Goal: Check status: Check status

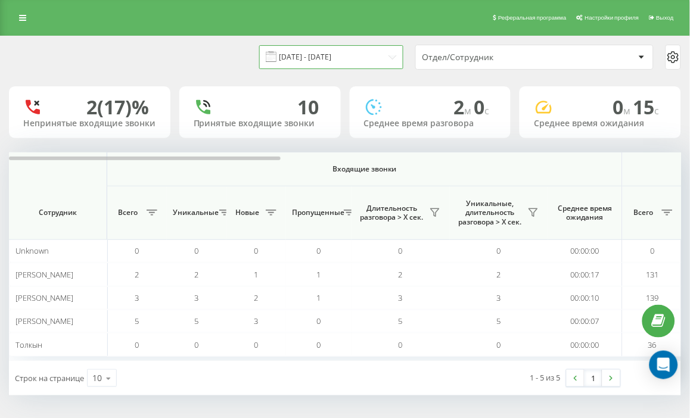
click at [341, 58] on input "[DATE] - [DATE]" at bounding box center [331, 56] width 144 height 23
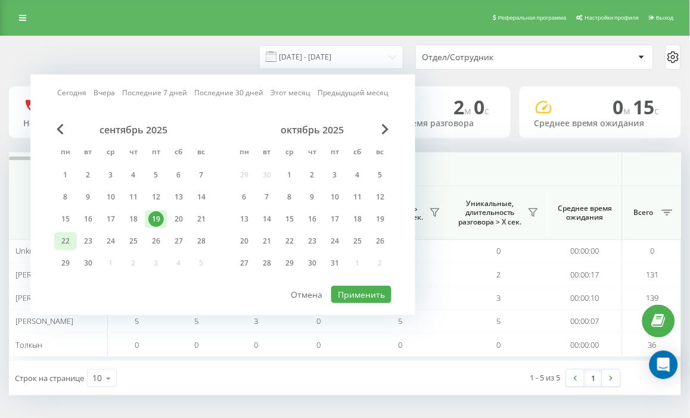
click at [73, 244] on div "22" at bounding box center [65, 241] width 15 height 15
click at [368, 291] on button "Применить" at bounding box center [361, 294] width 60 height 17
type input "[DATE] - [DATE]"
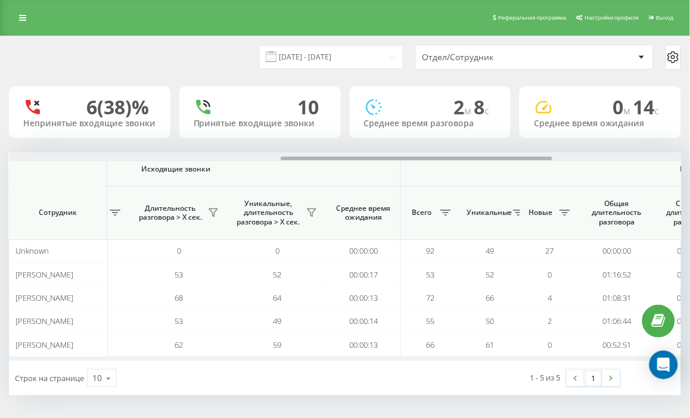
click at [641, 155] on div at bounding box center [346, 157] width 672 height 9
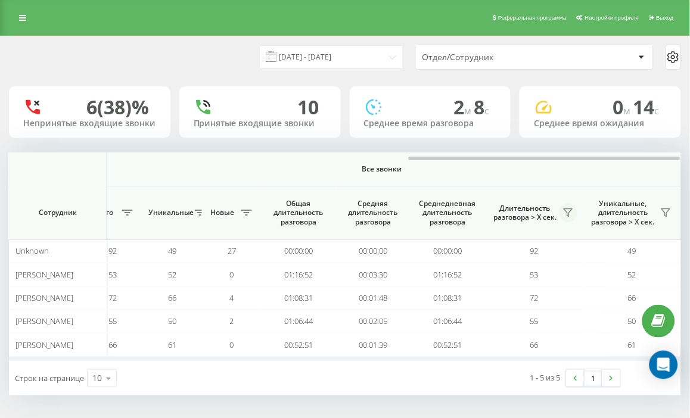
click at [569, 212] on icon at bounding box center [569, 213] width 10 height 10
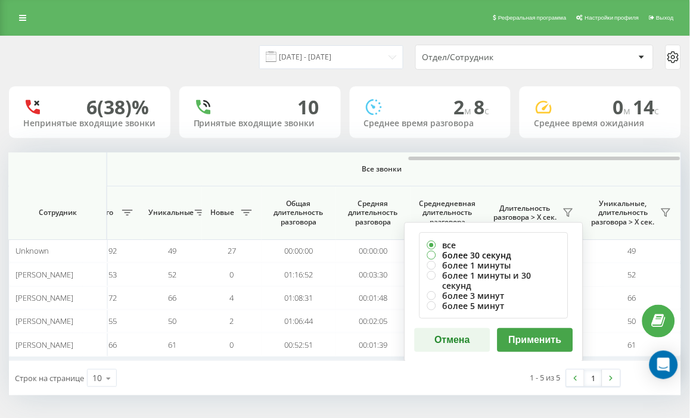
click at [500, 259] on label "более 30 секунд" at bounding box center [493, 255] width 133 height 10
radio input "true"
click at [515, 328] on button "Применить" at bounding box center [536, 340] width 76 height 24
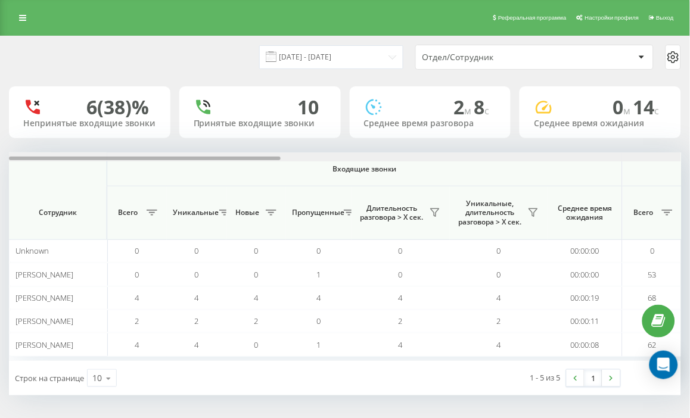
click at [675, 158] on div at bounding box center [345, 157] width 672 height 9
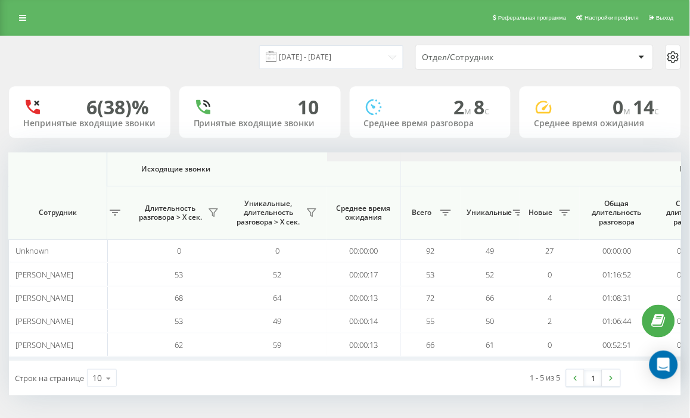
click at [675, 158] on div at bounding box center [663, 157] width 672 height 9
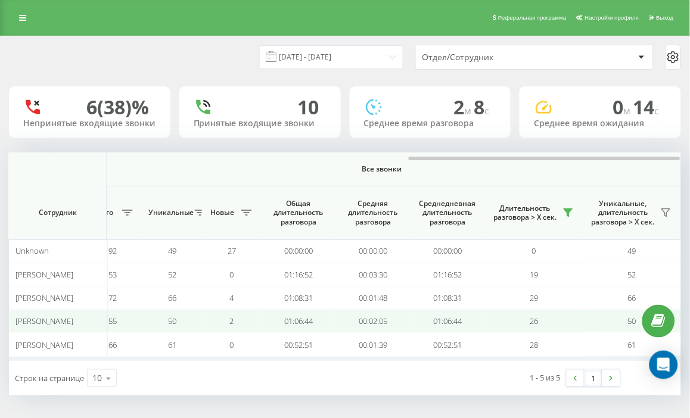
scroll to position [1, 0]
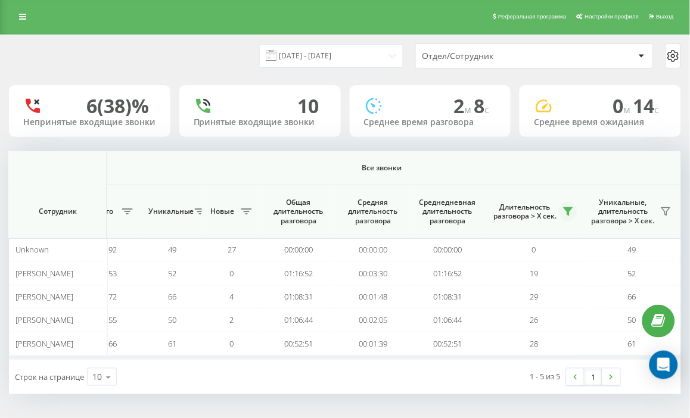
click at [566, 212] on icon at bounding box center [569, 212] width 10 height 10
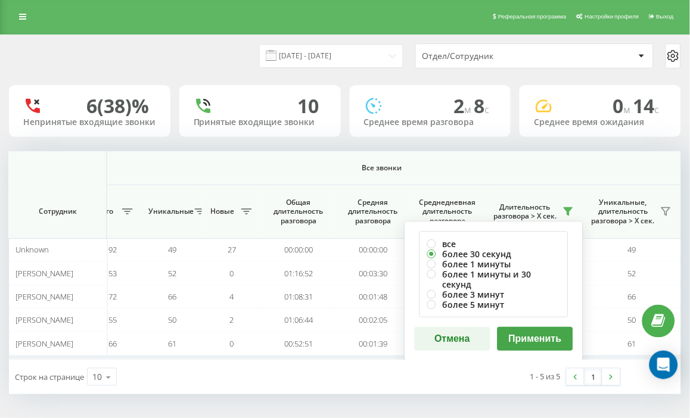
click at [489, 178] on th "Все звонки" at bounding box center [382, 168] width 599 height 34
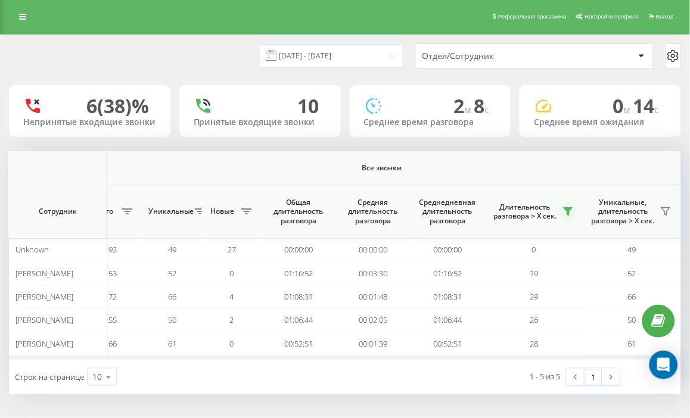
click at [562, 212] on button at bounding box center [568, 211] width 18 height 19
click at [537, 167] on span "Все звонки" at bounding box center [382, 168] width 528 height 10
click at [562, 207] on button at bounding box center [568, 211] width 18 height 19
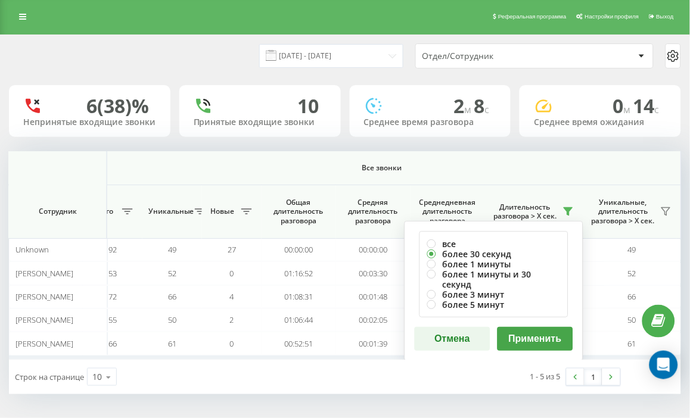
click at [531, 330] on button "Применить" at bounding box center [536, 339] width 76 height 24
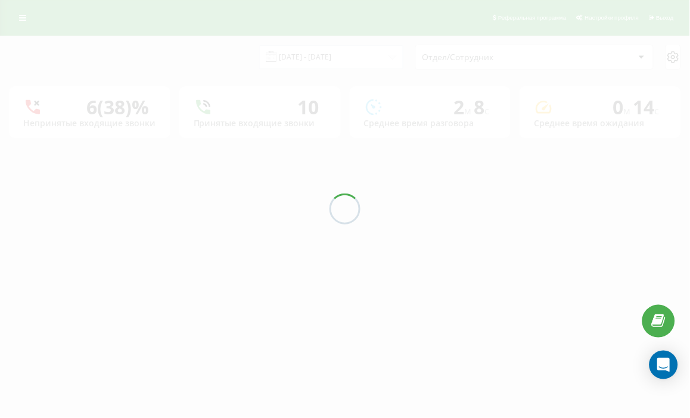
scroll to position [0, 0]
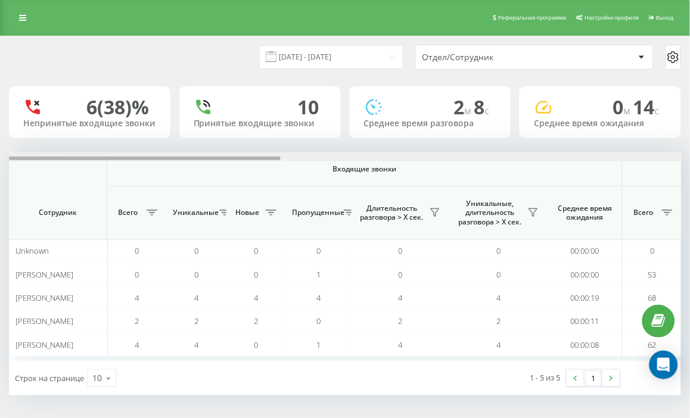
click at [643, 156] on div at bounding box center [345, 157] width 672 height 9
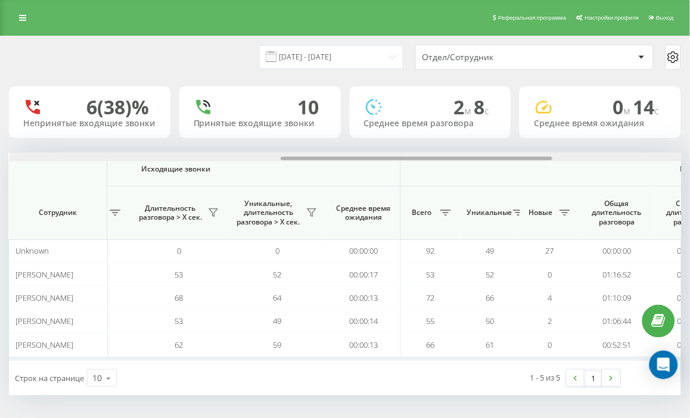
click at [643, 156] on div at bounding box center [346, 157] width 672 height 9
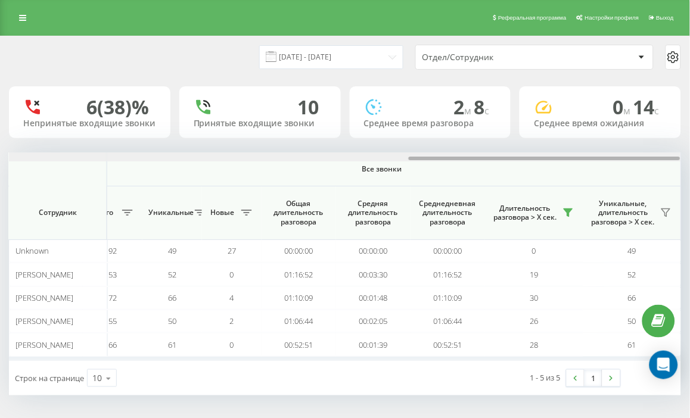
click at [643, 156] on div at bounding box center [345, 157] width 672 height 9
